Goal: Task Accomplishment & Management: Use online tool/utility

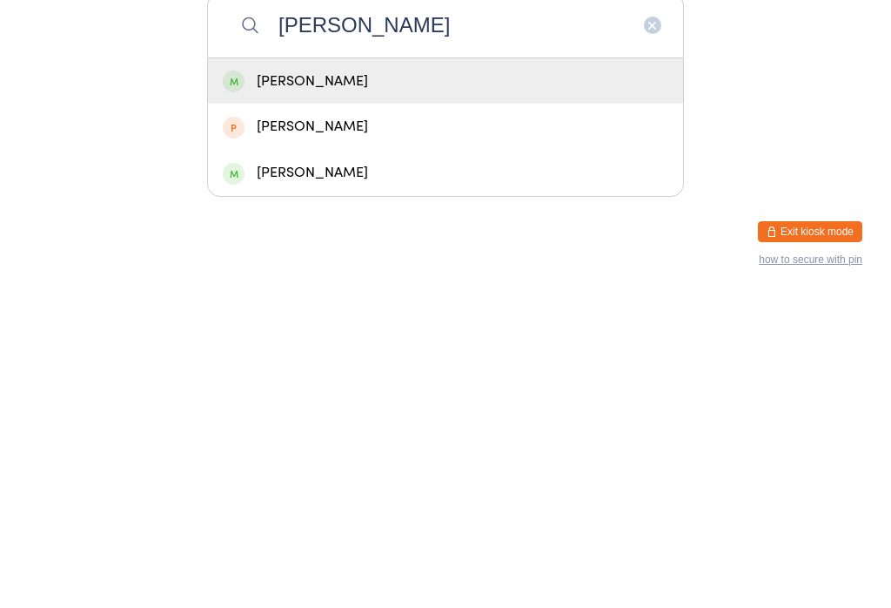
type input "[PERSON_NAME]"
click at [387, 383] on div "[PERSON_NAME]" at bounding box center [446, 395] width 446 height 24
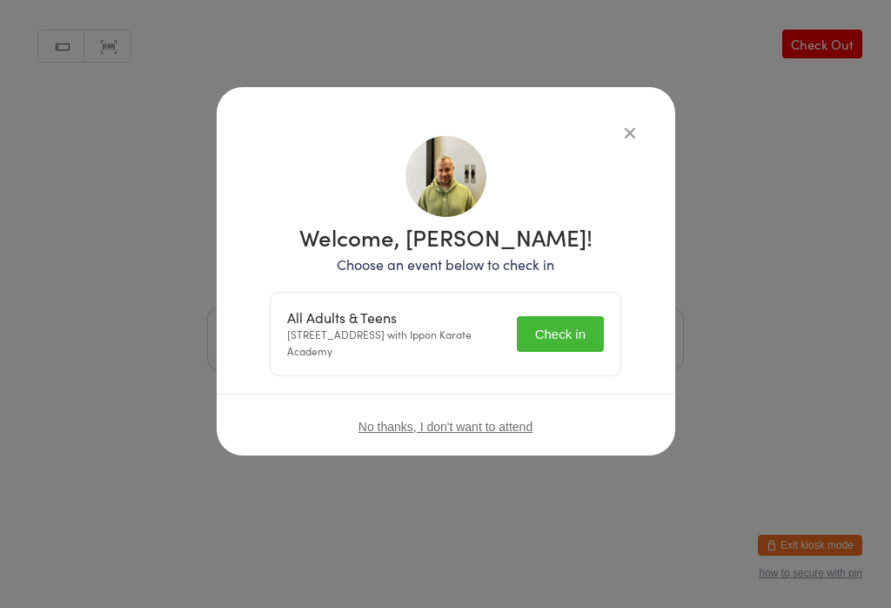
click at [572, 328] on button "Check in" at bounding box center [560, 334] width 87 height 36
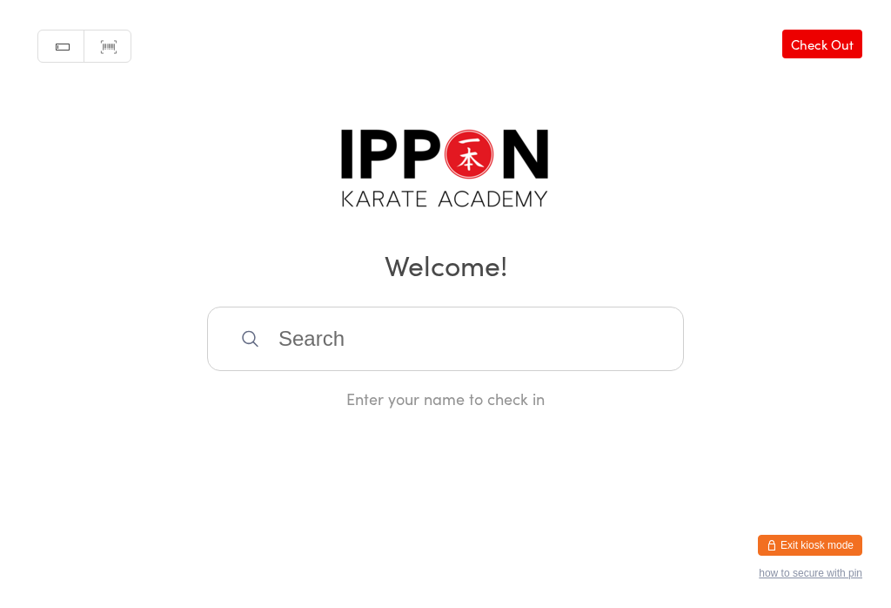
click at [830, 52] on link "Check Out" at bounding box center [823, 44] width 80 height 29
click at [434, 344] on input "search" at bounding box center [445, 338] width 477 height 64
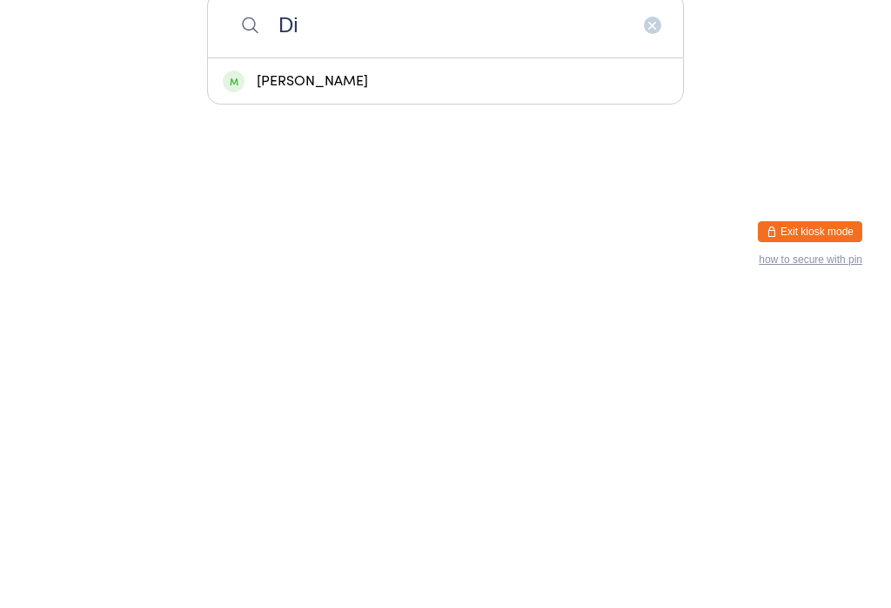
type input "Di"
click at [326, 383] on div "[PERSON_NAME]" at bounding box center [446, 395] width 446 height 24
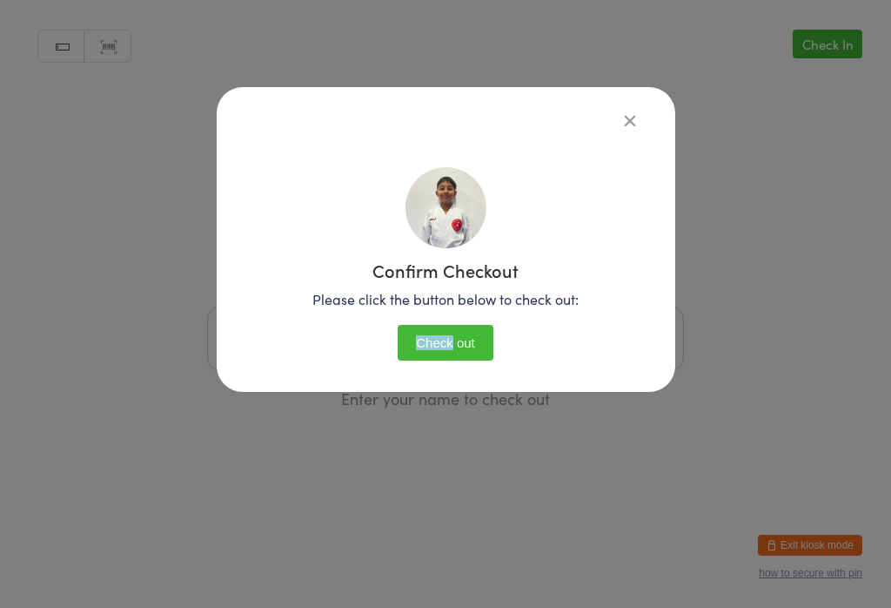
click at [474, 334] on button "Check out" at bounding box center [446, 343] width 96 height 36
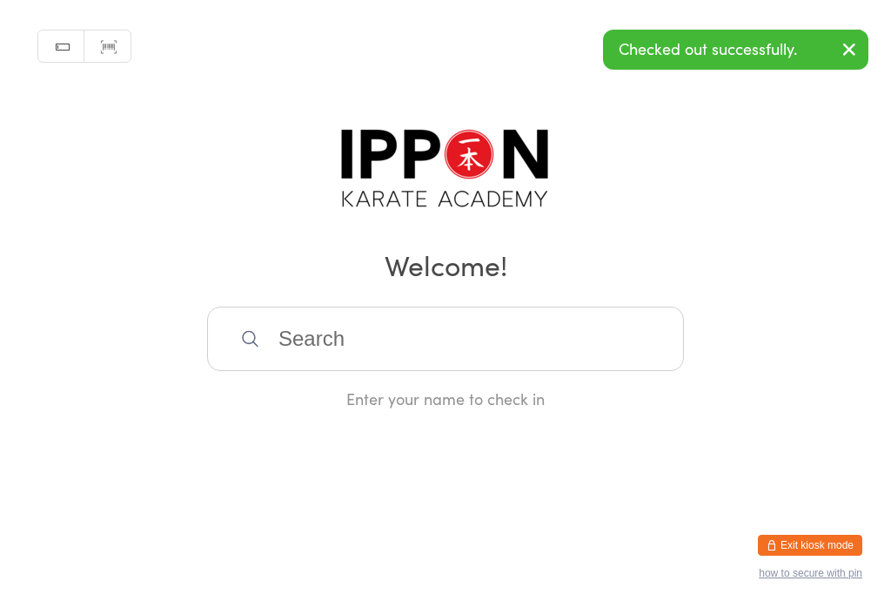
click at [843, 44] on icon "button" at bounding box center [849, 49] width 21 height 22
